Goal: Information Seeking & Learning: Learn about a topic

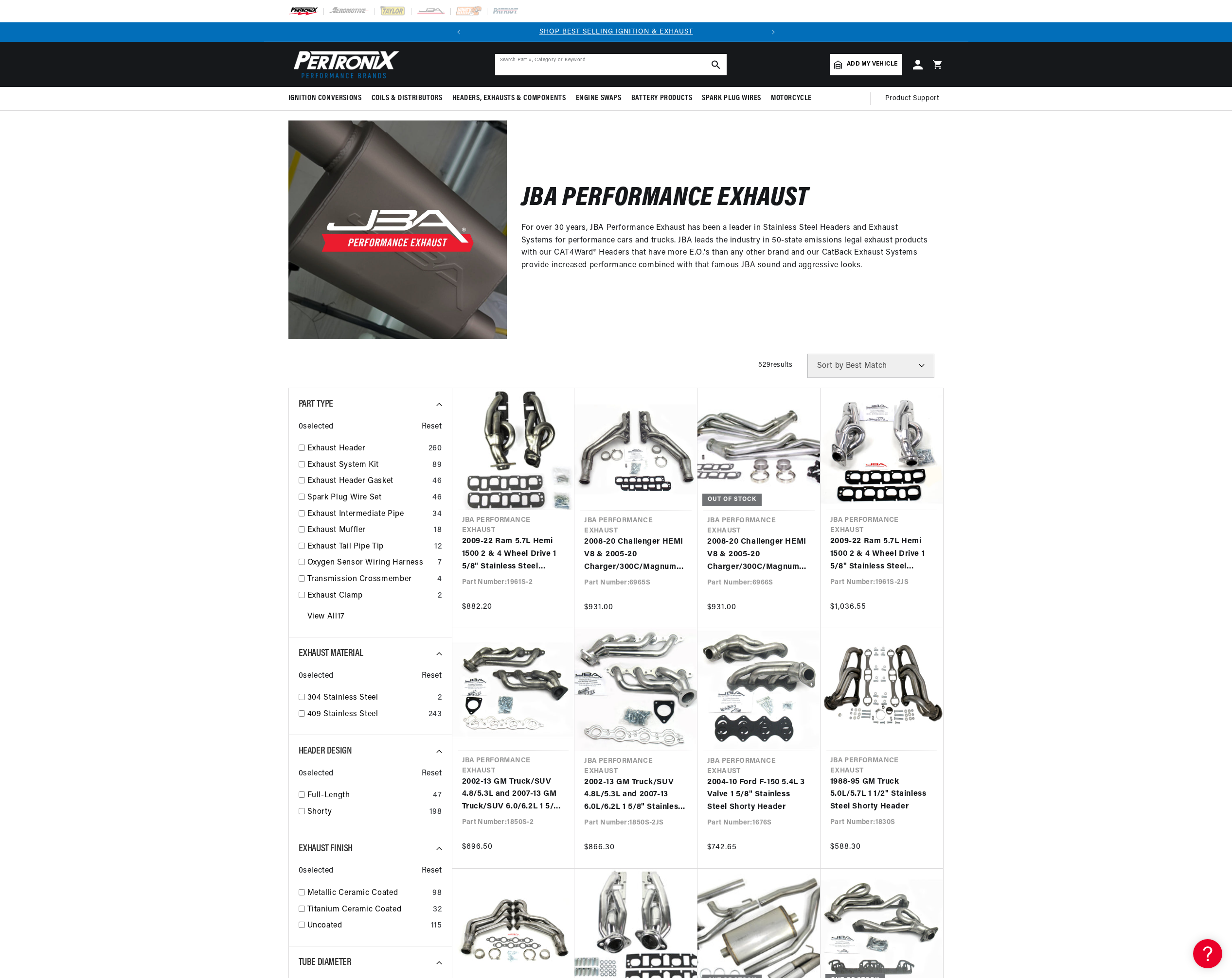
click at [643, 60] on input "text" at bounding box center [610, 65] width 231 height 22
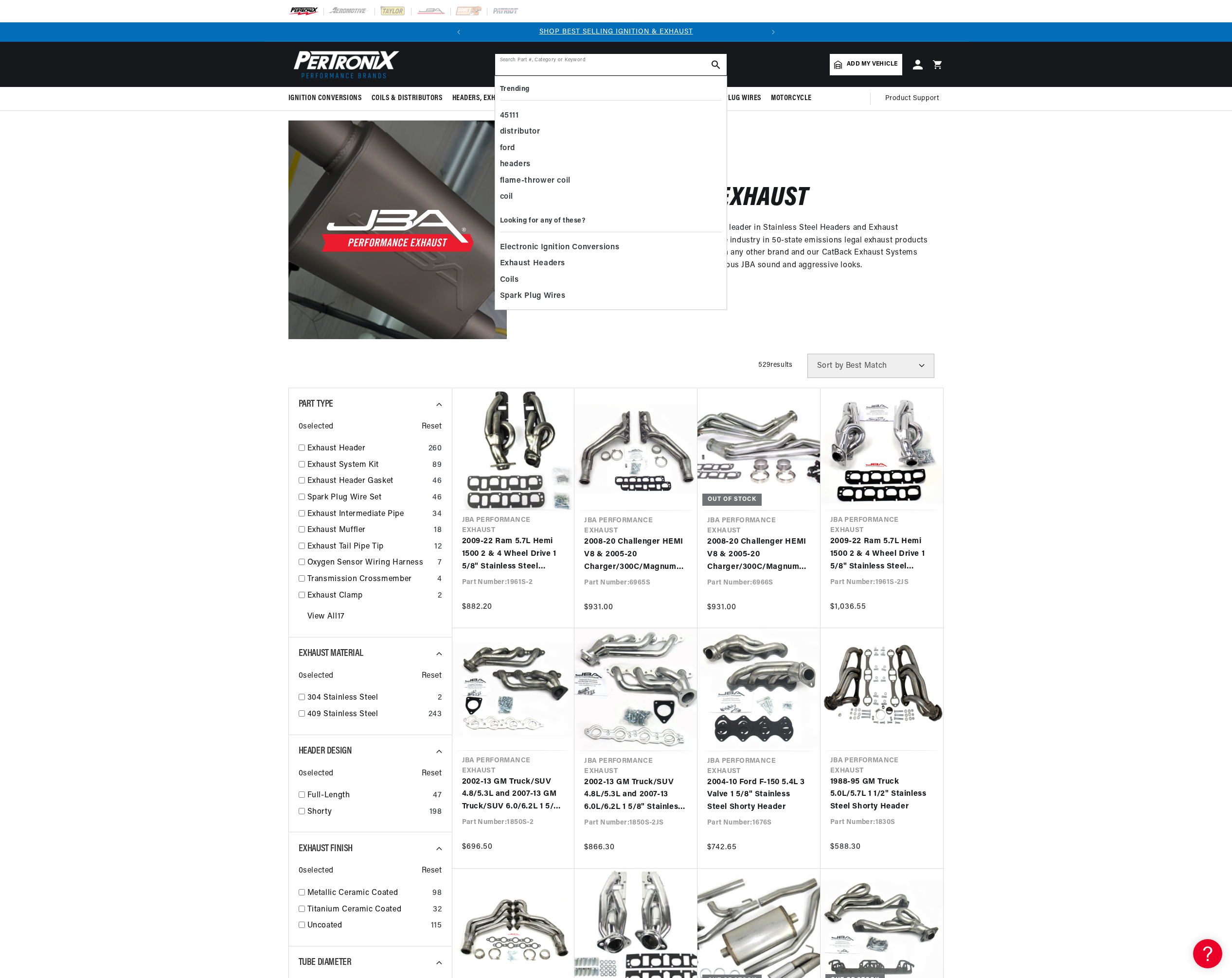
paste input "40-2542"
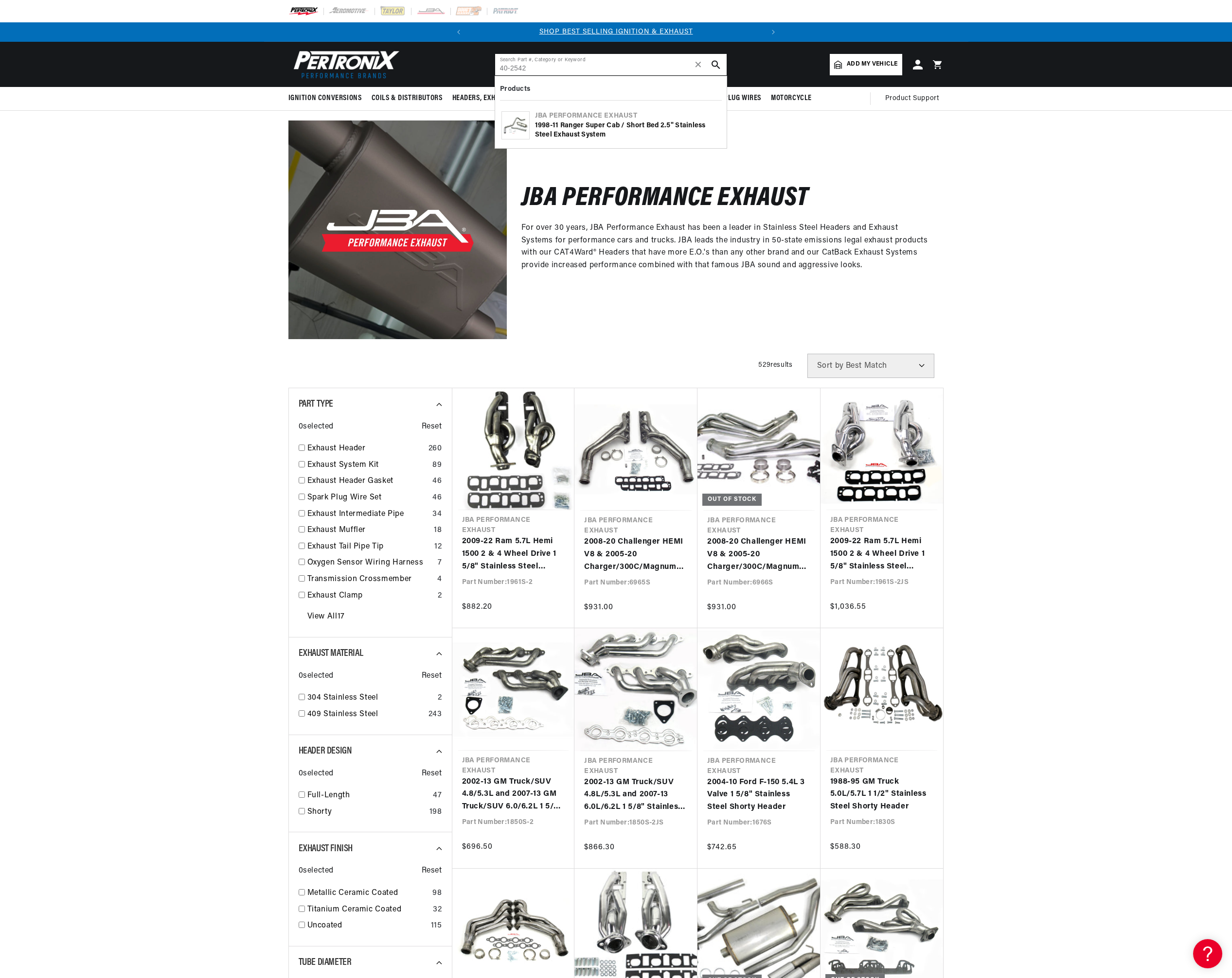
type input "40-2542"
click at [583, 124] on div "1998-11 Ranger Super Cab / Short Bed 2.5" Stainless Steel Exhaust System" at bounding box center [628, 130] width 186 height 19
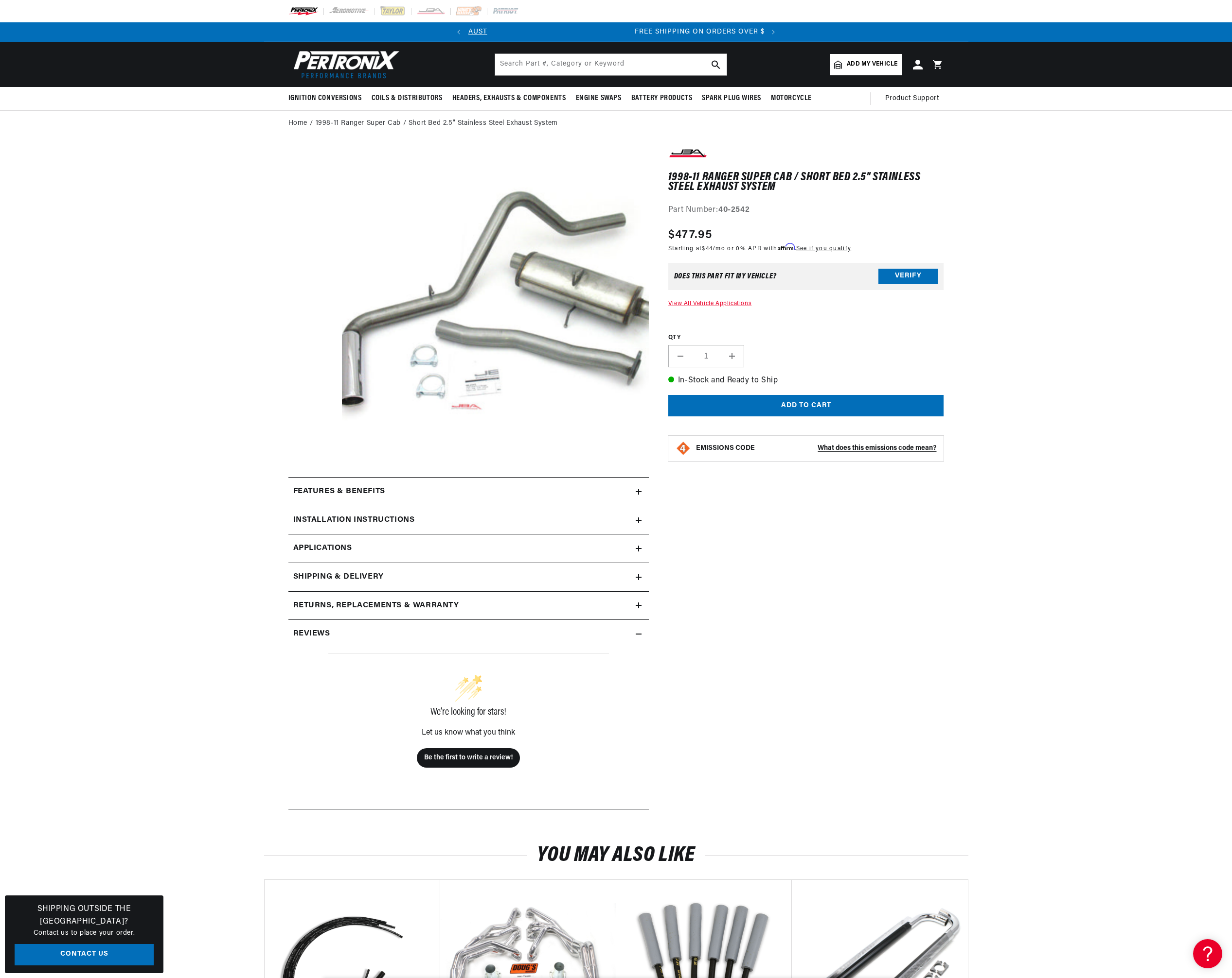
click at [637, 494] on icon at bounding box center [638, 491] width 6 height 6
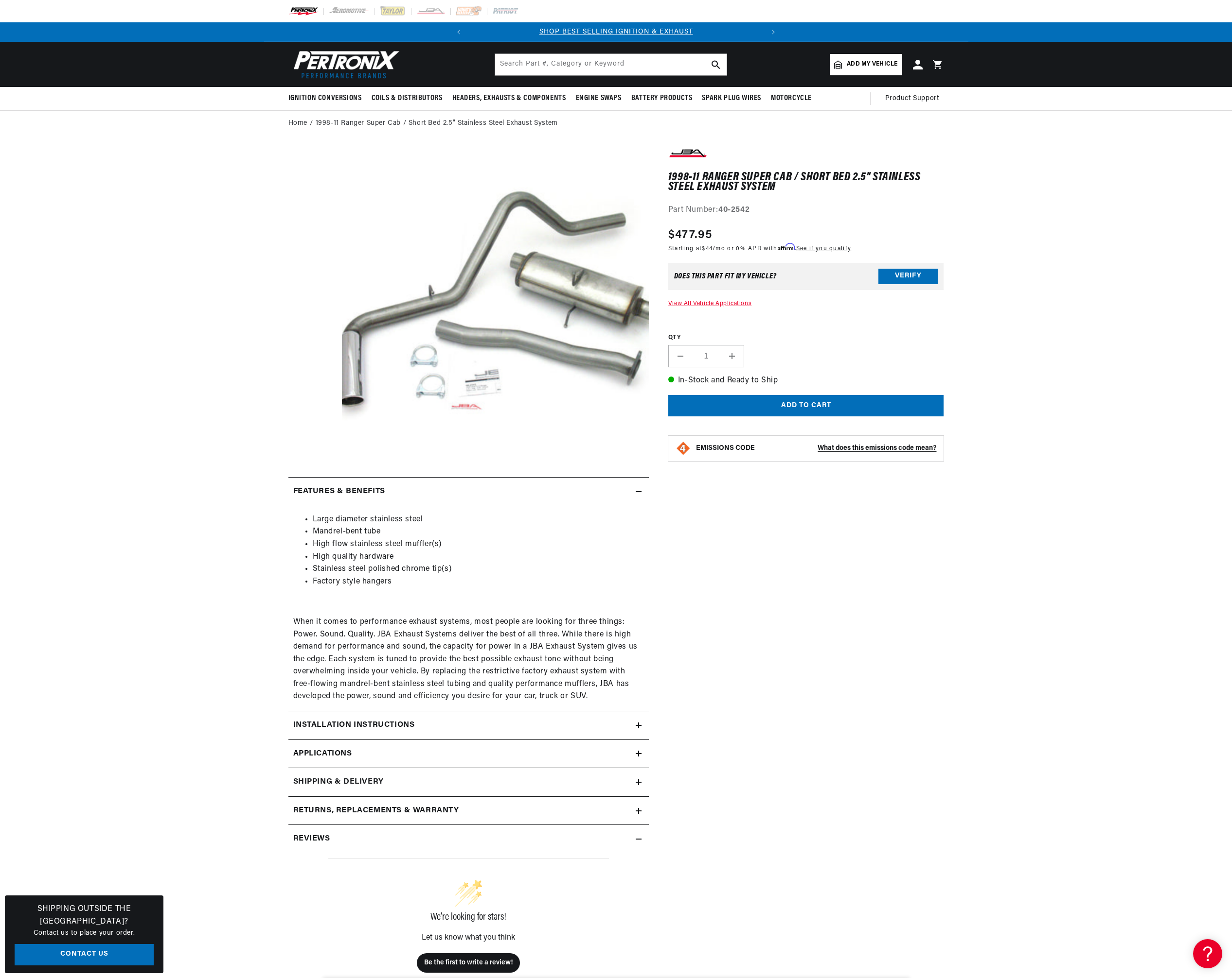
click at [637, 836] on icon at bounding box center [638, 839] width 6 height 6
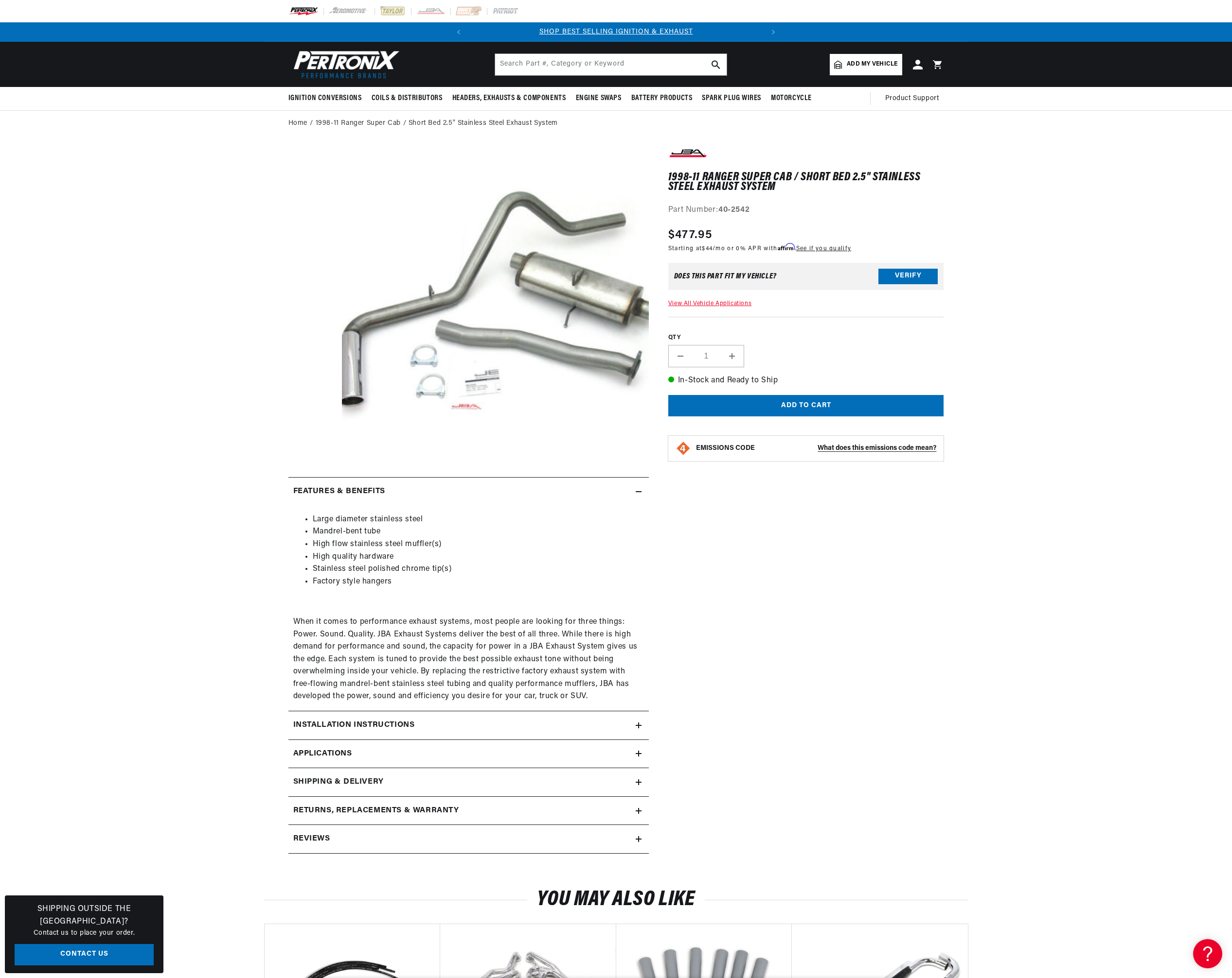
click at [637, 836] on icon at bounding box center [638, 839] width 6 height 6
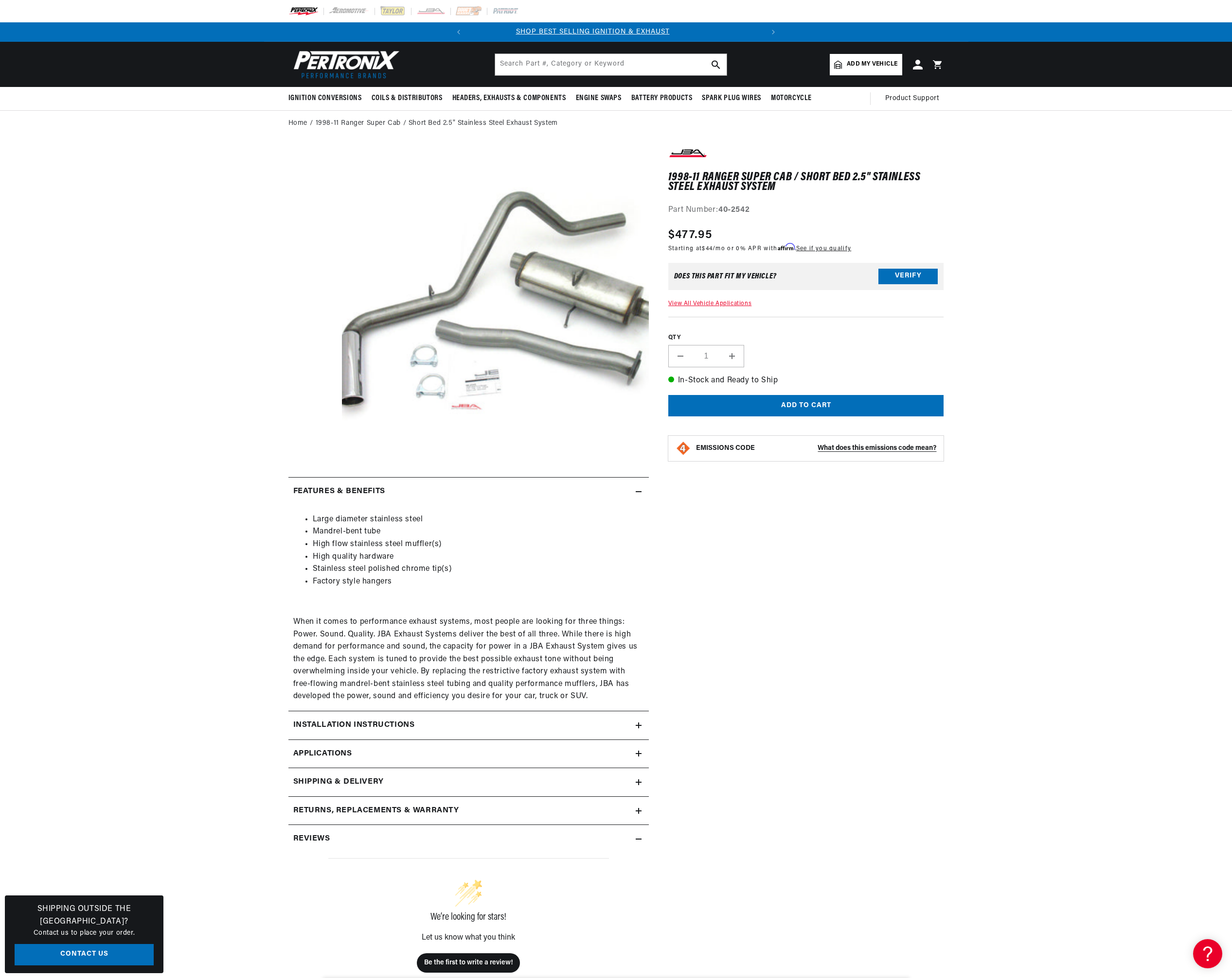
scroll to position [0, 295]
